Goal: Information Seeking & Learning: Find contact information

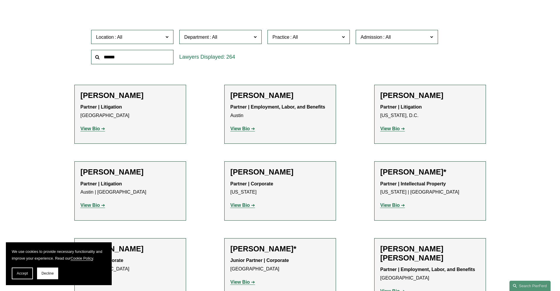
scroll to position [182, 0]
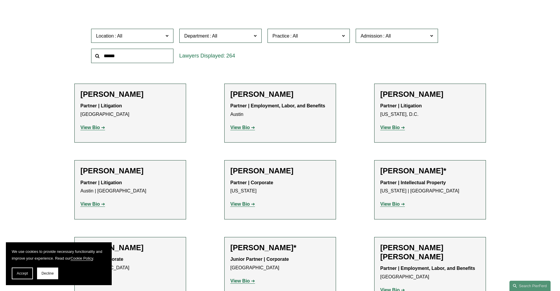
click at [154, 56] on input "text" at bounding box center [132, 56] width 82 height 14
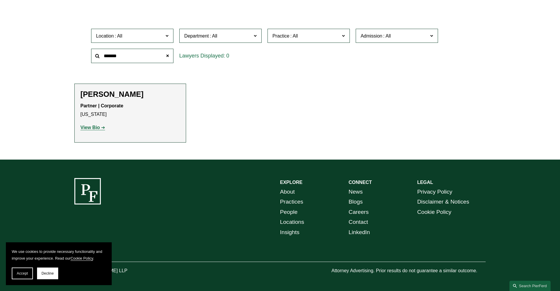
scroll to position [127, 0]
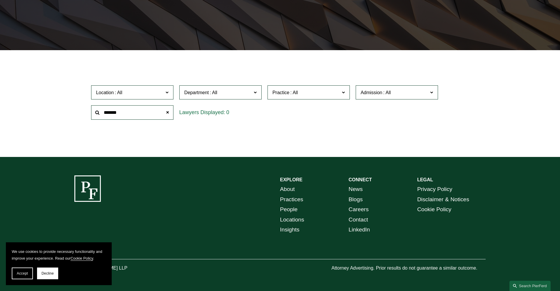
click at [149, 116] on input "*******" at bounding box center [132, 112] width 82 height 14
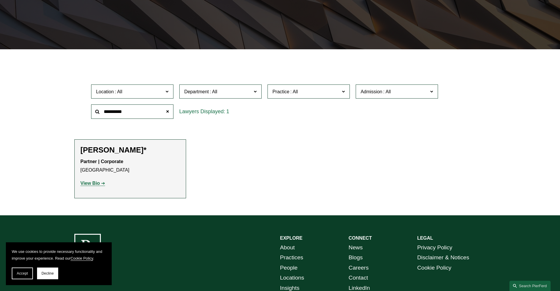
type input "**********"
click at [98, 185] on strong "View Bio" at bounding box center [89, 183] width 19 height 5
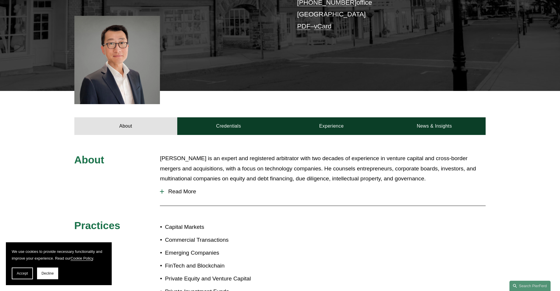
scroll to position [129, 0]
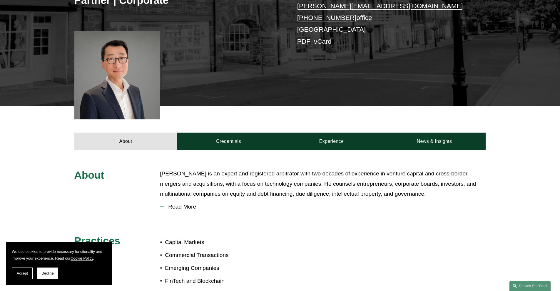
click at [187, 210] on span "Read More" at bounding box center [324, 207] width 321 height 6
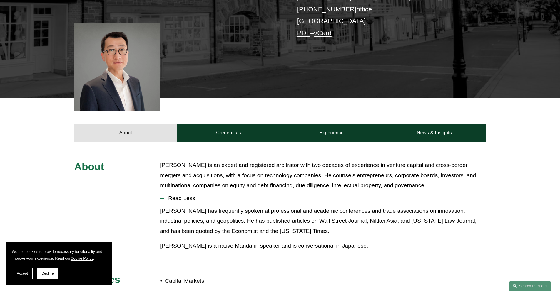
scroll to position [138, 0]
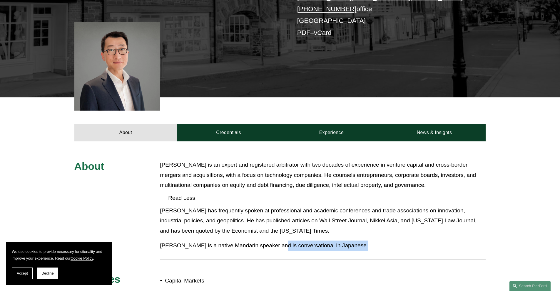
drag, startPoint x: 276, startPoint y: 247, endPoint x: 455, endPoint y: 269, distance: 180.2
click at [455, 269] on div "About Benjamin Qiu is an expert and registered arbitrator with two decades of e…" at bounding box center [280, 274] width 560 height 228
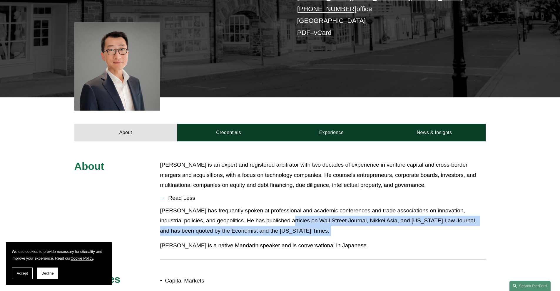
drag, startPoint x: 273, startPoint y: 223, endPoint x: 401, endPoint y: 238, distance: 128.9
click at [401, 238] on div "Ben has frequently spoken at professional and academic conferences and trade as…" at bounding box center [322, 231] width 325 height 50
